Goal: Transaction & Acquisition: Purchase product/service

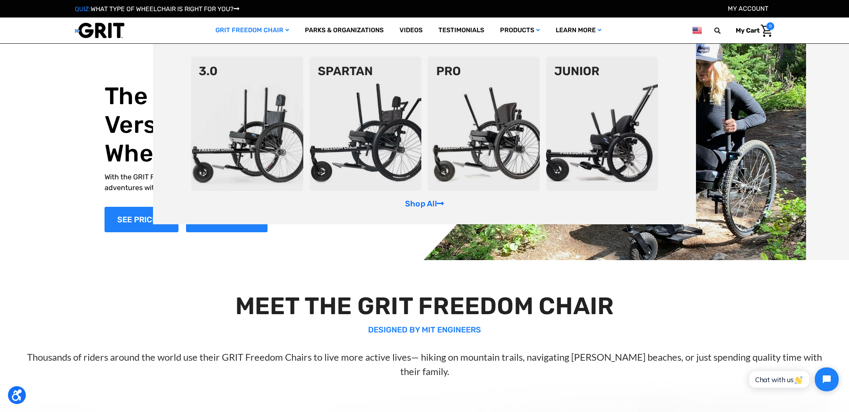
click at [238, 83] on img at bounding box center [247, 123] width 112 height 134
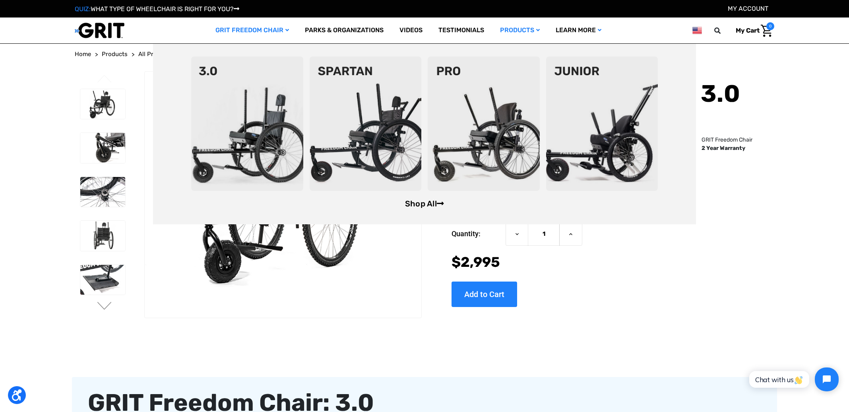
click at [430, 207] on link "Shop All" at bounding box center [424, 204] width 39 height 10
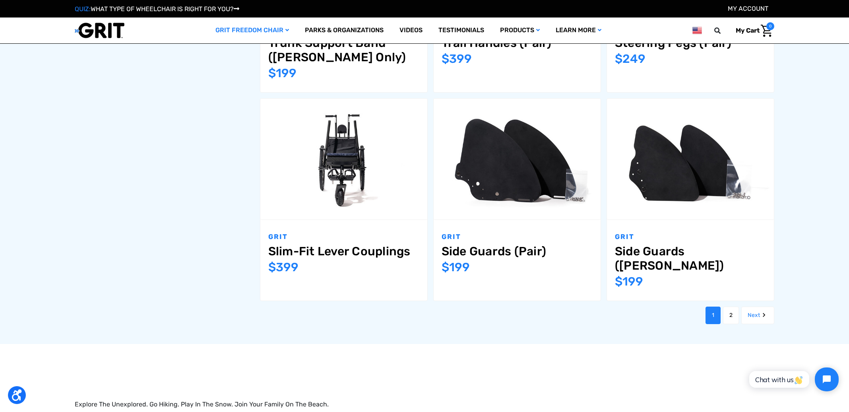
scroll to position [951, 0]
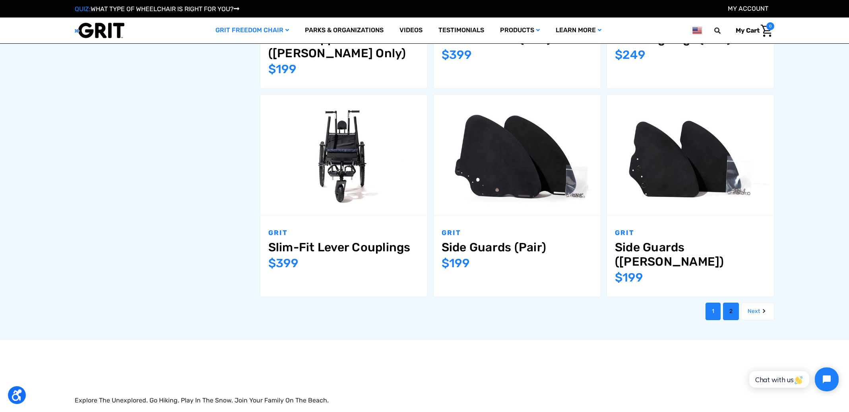
click at [731, 302] on link "2" at bounding box center [731, 310] width 16 height 17
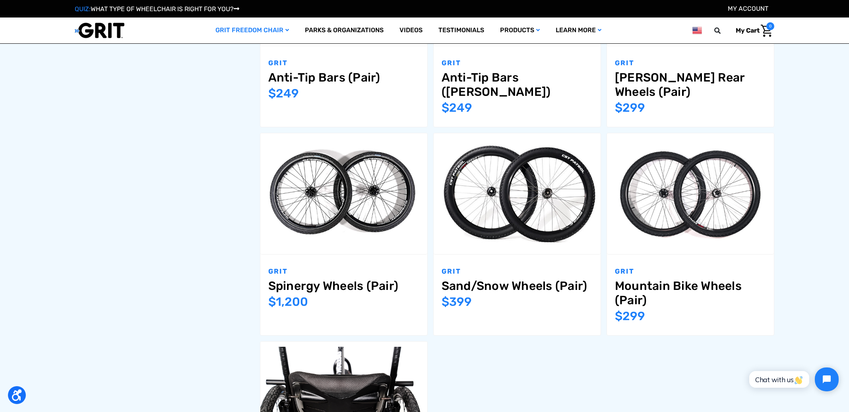
scroll to position [683, 0]
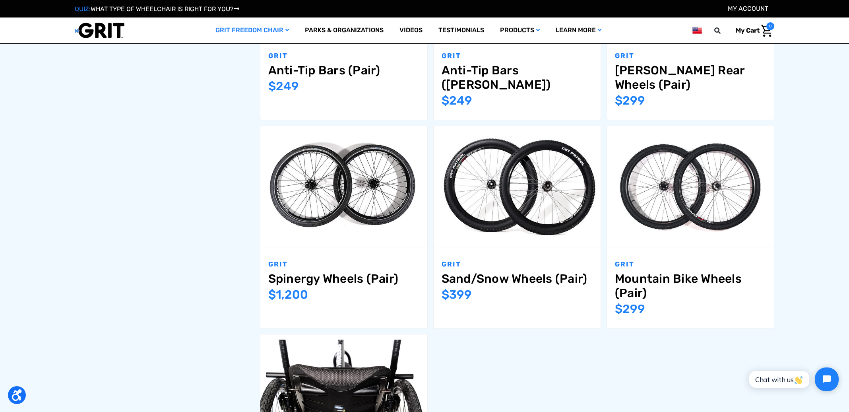
click at [556, 257] on div "GRIT Sand/Snow Wheels (Pair) MSRP: Was: Now: $399" at bounding box center [516, 287] width 167 height 81
click at [539, 220] on img "Sand/Snow Wheels (Pair),$399.00\a" at bounding box center [516, 186] width 167 height 111
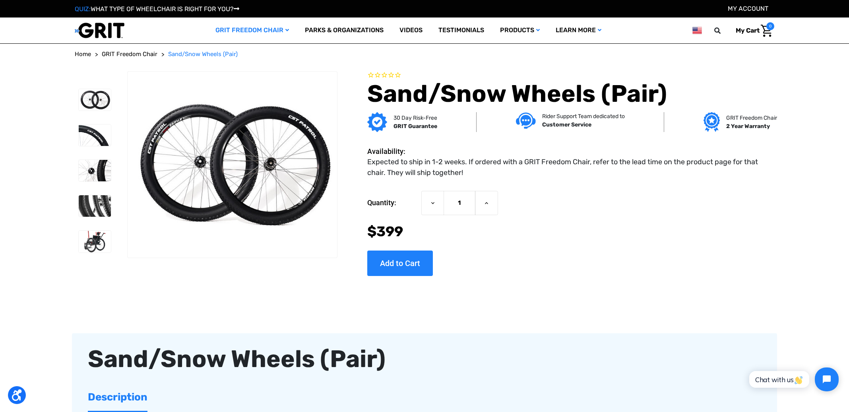
click at [589, 289] on div "Sand/Snow Wheels (Pair) GRIT Guarantee" at bounding box center [424, 182] width 705 height 222
